Goal: Transaction & Acquisition: Purchase product/service

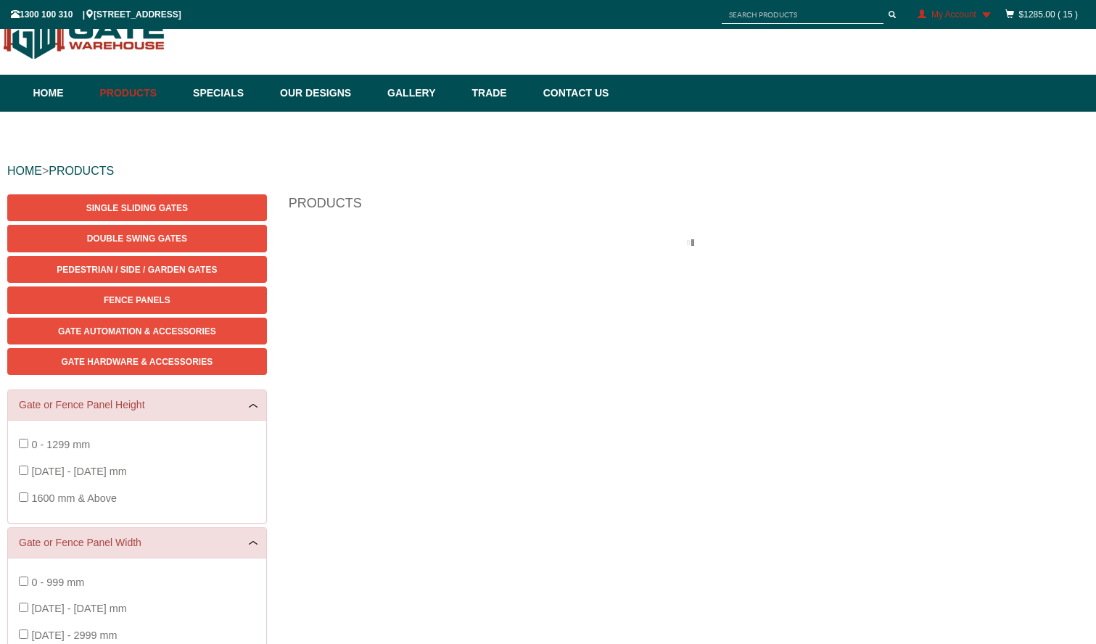
scroll to position [36, 0]
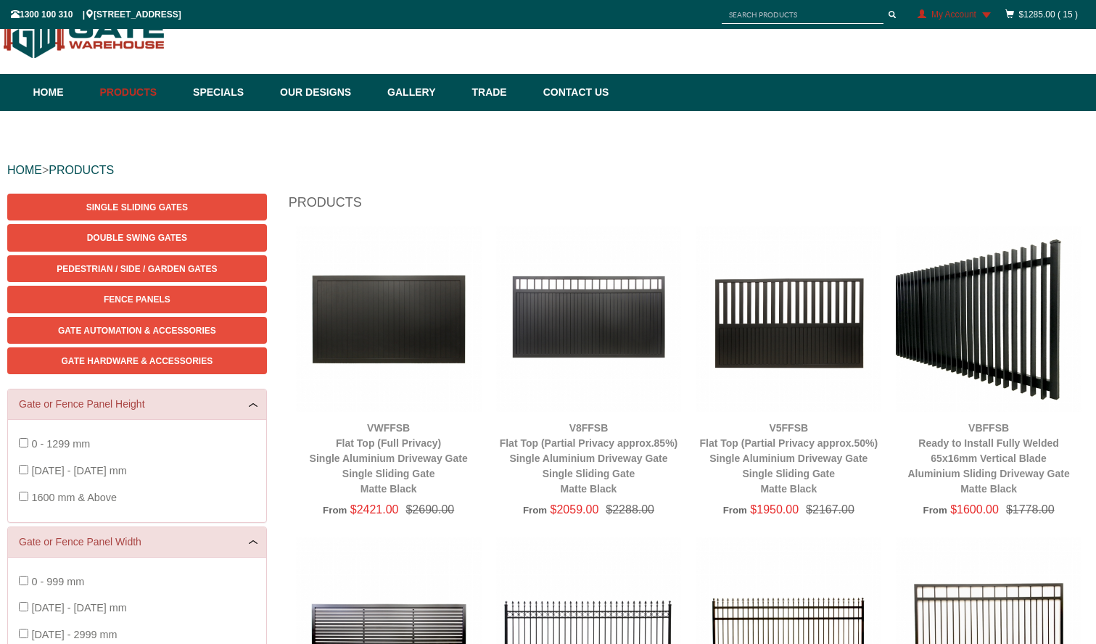
click at [791, 20] on input "text" at bounding box center [803, 15] width 162 height 18
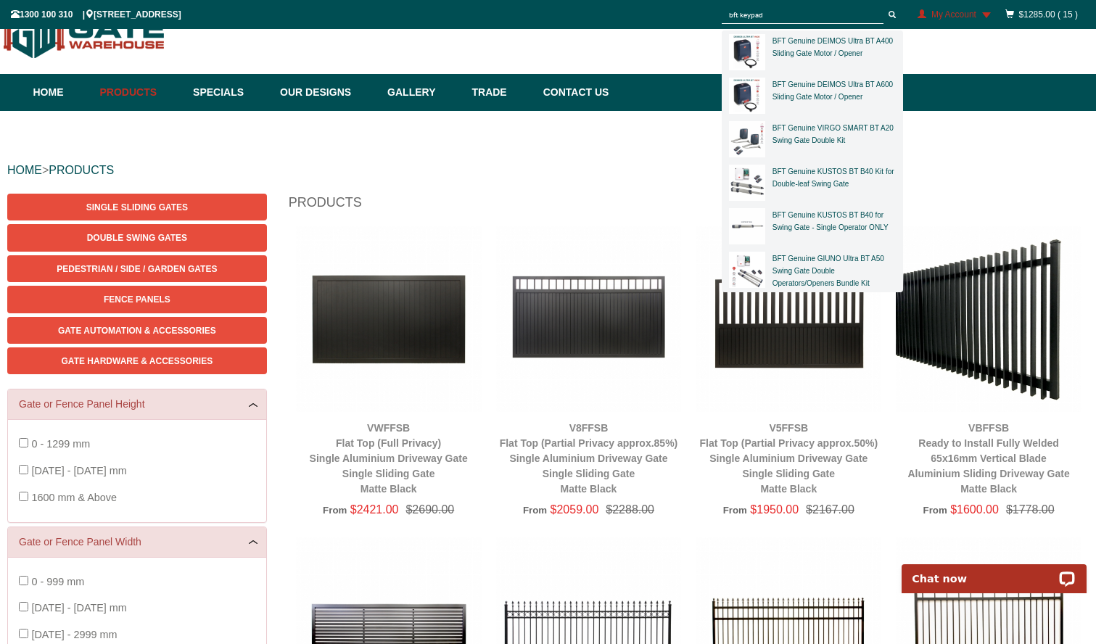
type input "bft keypad"
click at [881, 6] on button "submit" at bounding box center [892, 15] width 22 height 18
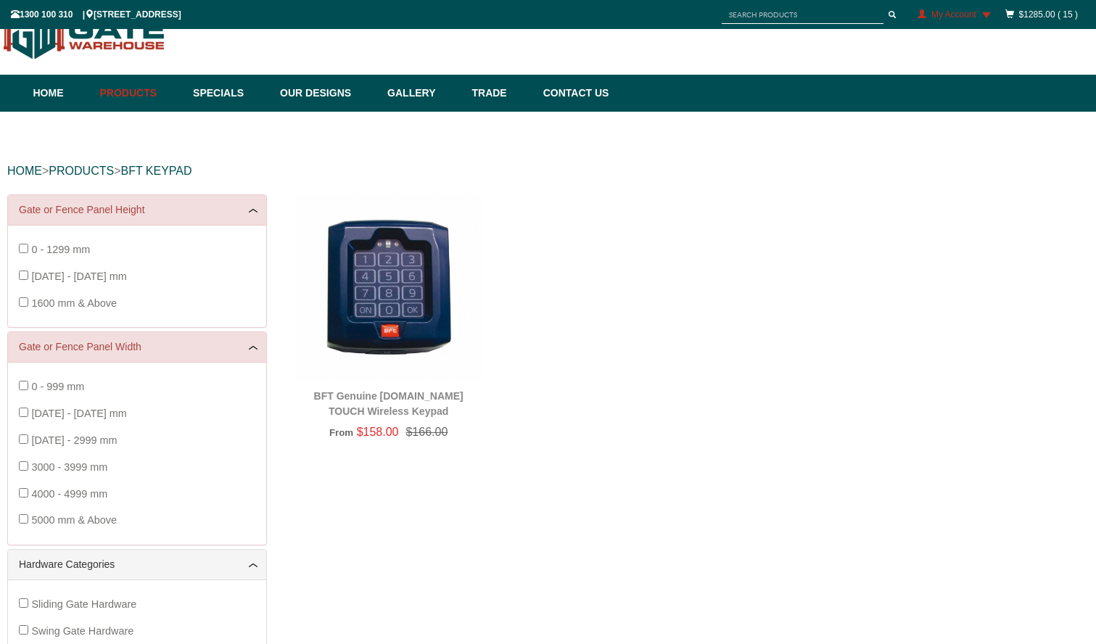
scroll to position [36, 0]
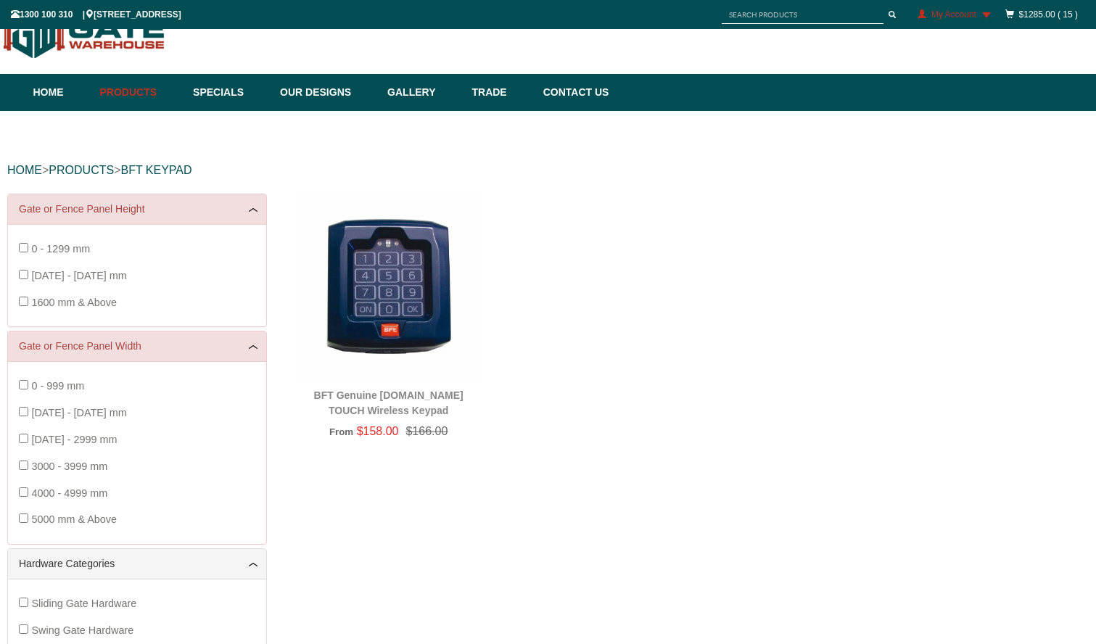
click at [384, 324] on img at bounding box center [389, 287] width 186 height 186
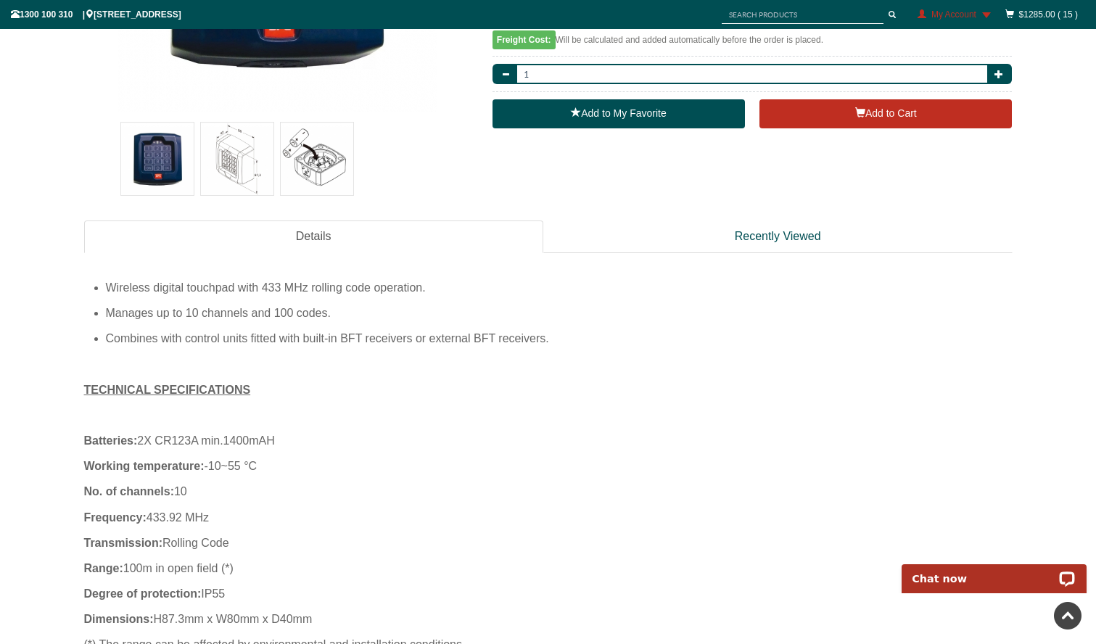
scroll to position [441, 0]
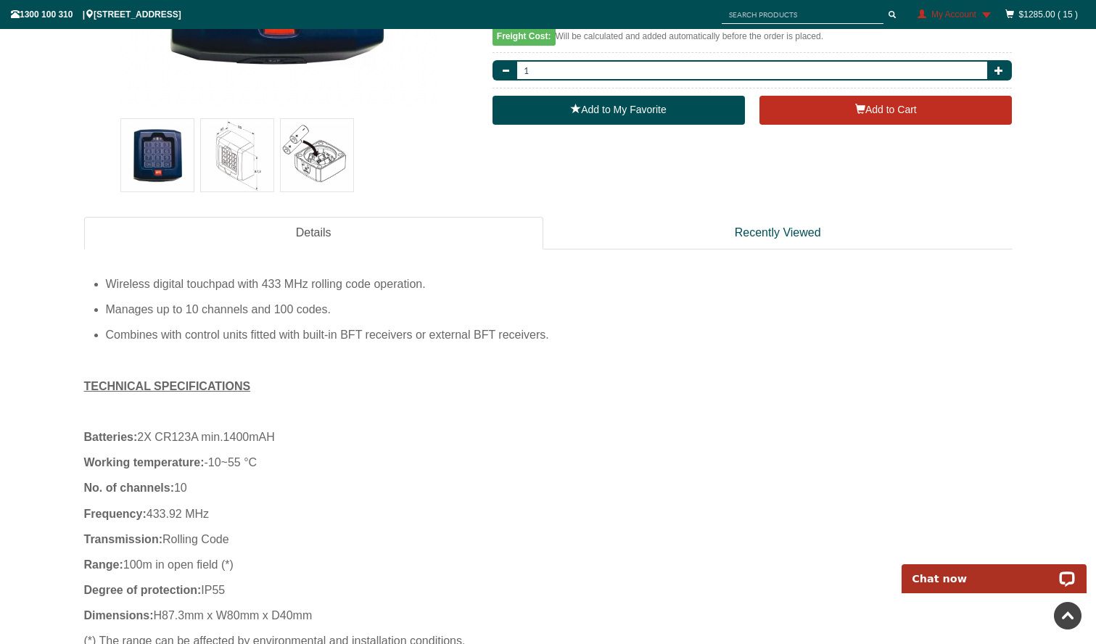
click at [244, 169] on img at bounding box center [237, 155] width 73 height 73
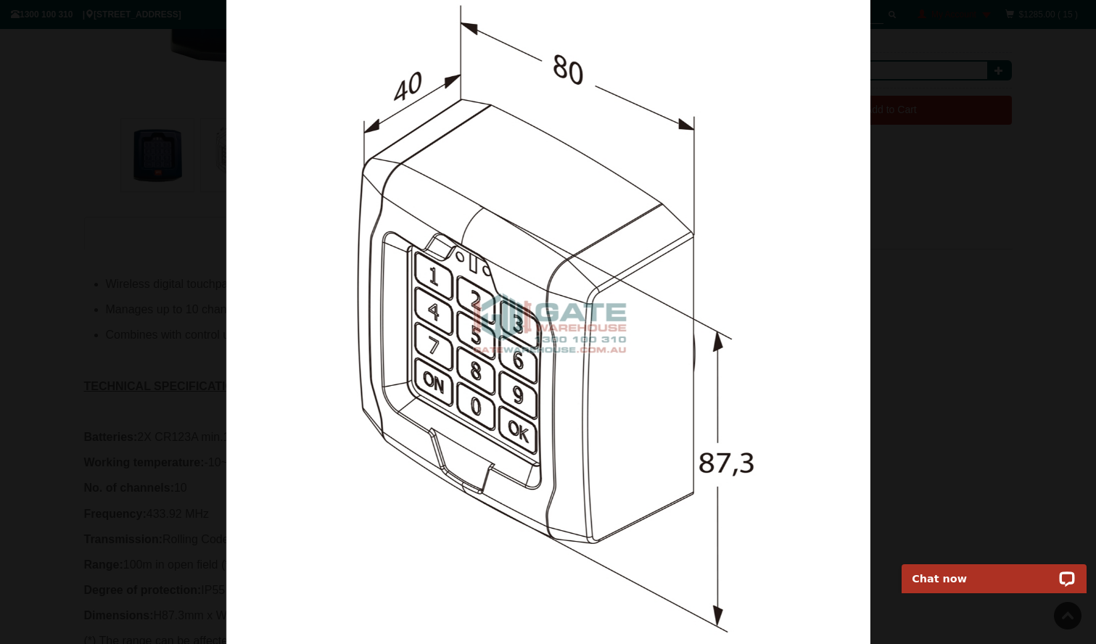
click at [548, 379] on img at bounding box center [548, 322] width 644 height 644
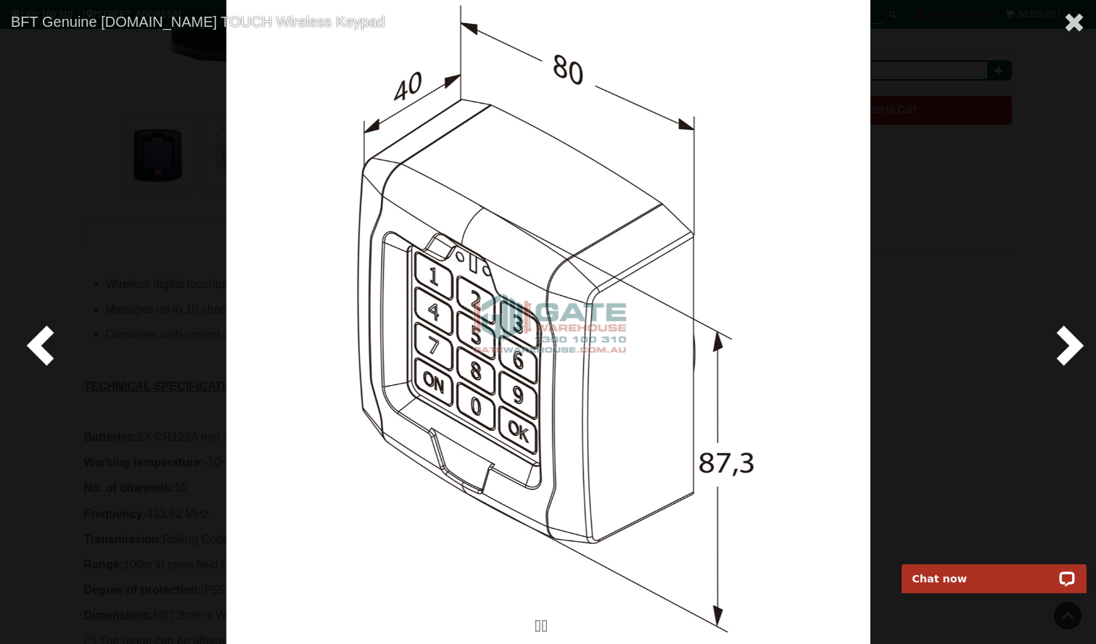
click at [1036, 354] on div at bounding box center [548, 322] width 1096 height 644
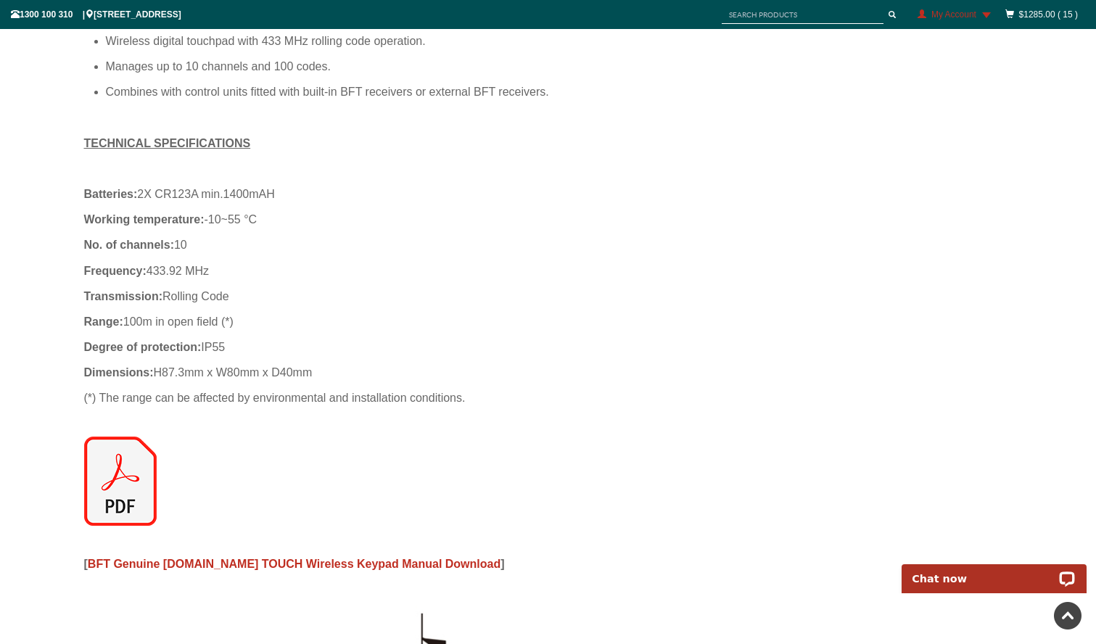
scroll to position [687, 0]
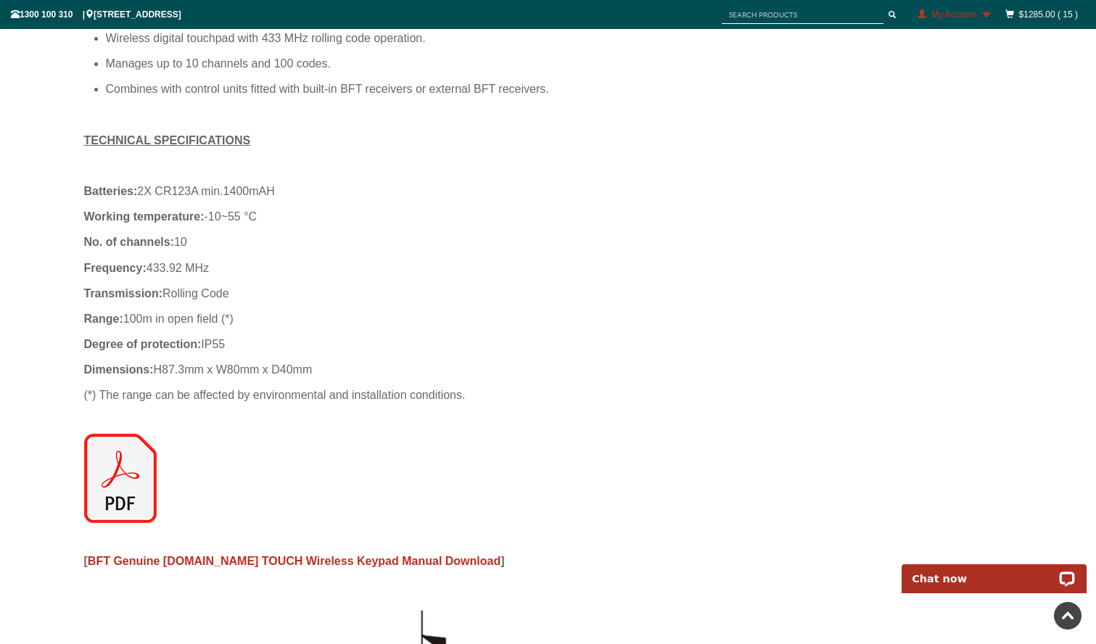
click at [108, 489] on img at bounding box center [120, 478] width 73 height 89
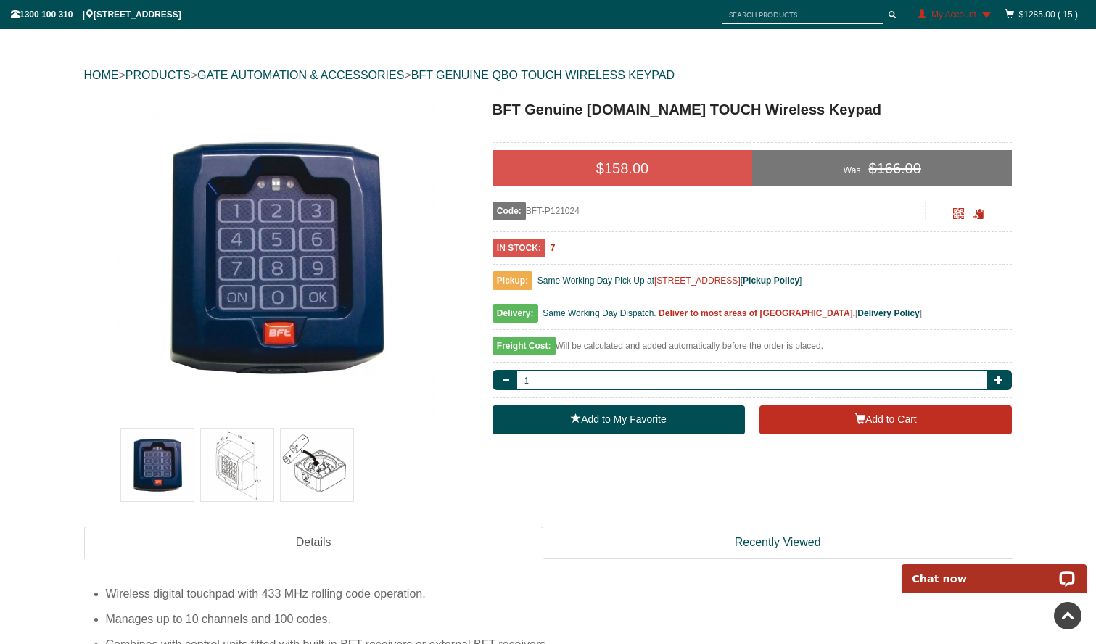
scroll to position [0, 0]
